Goal: Task Accomplishment & Management: Use online tool/utility

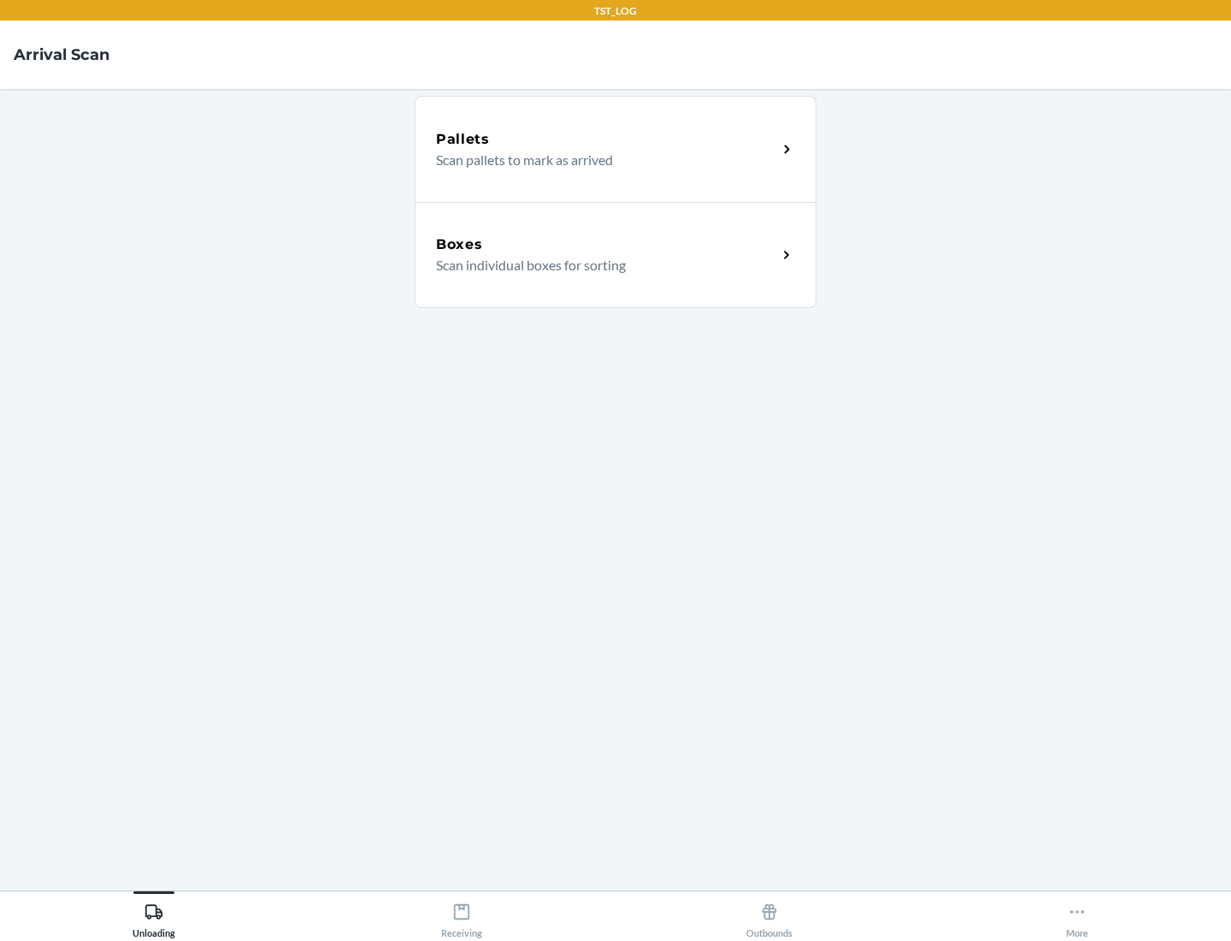
click at [606, 245] on div "Boxes" at bounding box center [606, 244] width 341 height 21
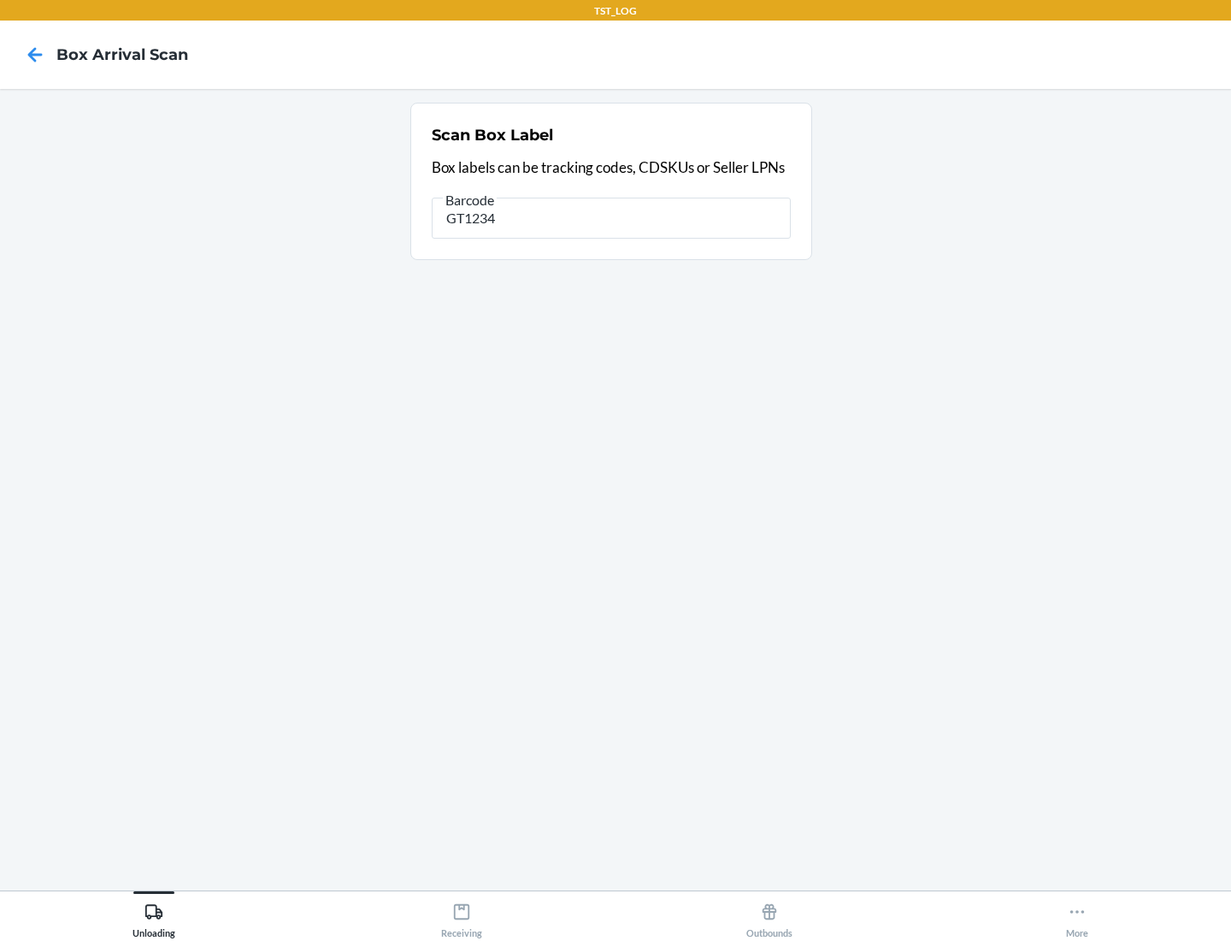
type input "GT1234"
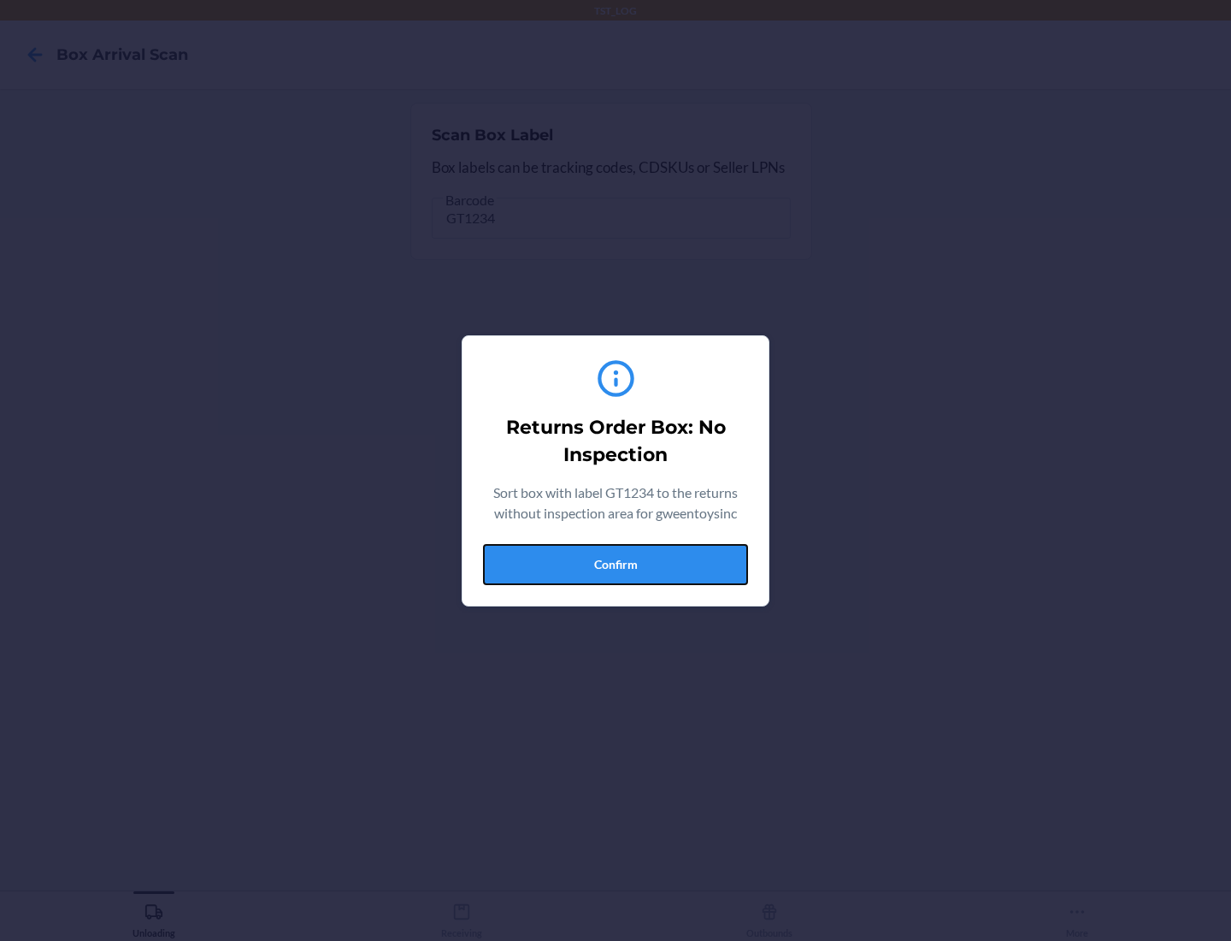
click at [616, 563] on button "Confirm" at bounding box center [615, 564] width 265 height 41
